Goal: Information Seeking & Learning: Learn about a topic

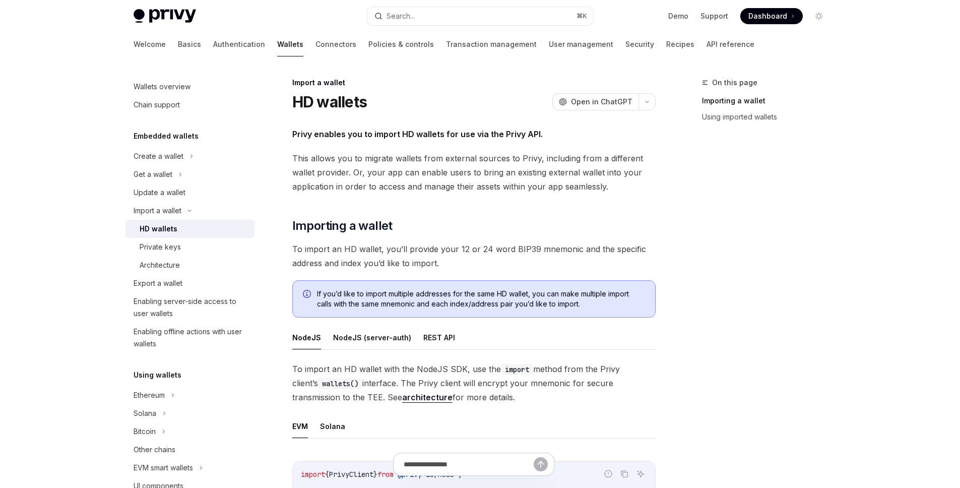
click at [467, 192] on span "This allows you to migrate wallets from external sources to Privy, including fr…" at bounding box center [473, 172] width 363 height 42
click at [152, 268] on div "Architecture" at bounding box center [160, 265] width 40 height 12
type textarea "*"
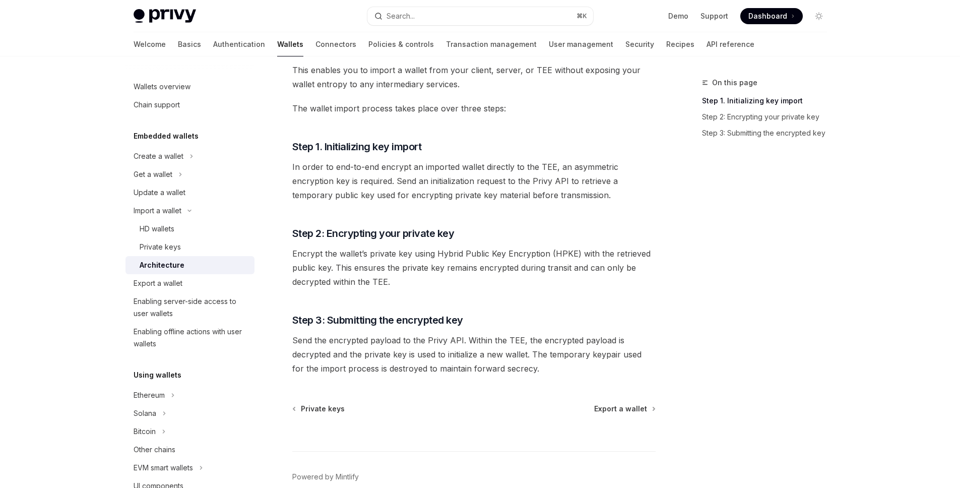
scroll to position [144, 0]
